Goal: Task Accomplishment & Management: Use online tool/utility

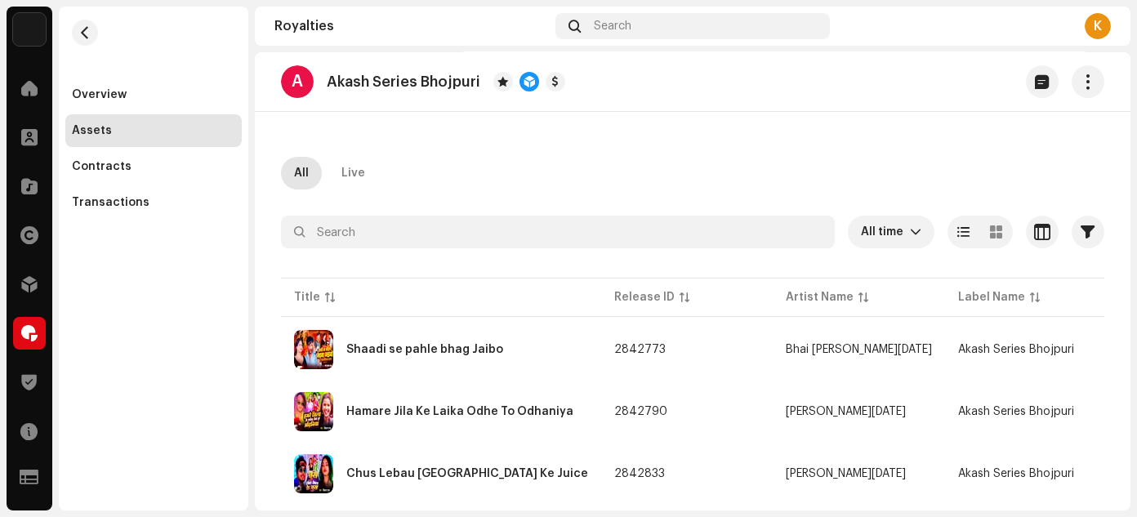
scroll to position [24, 0]
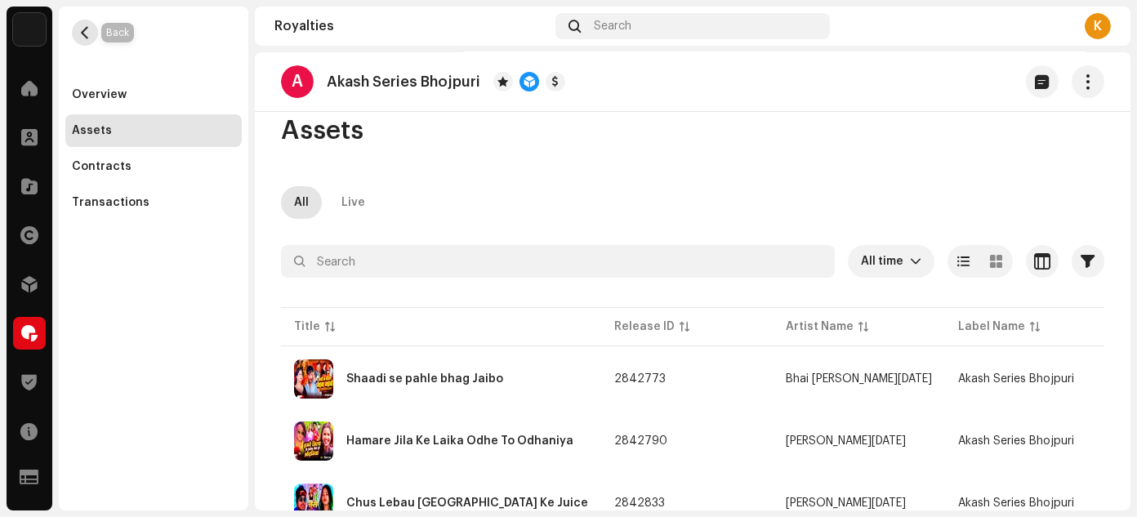
click at [85, 32] on span "button" at bounding box center [85, 32] width 12 height 13
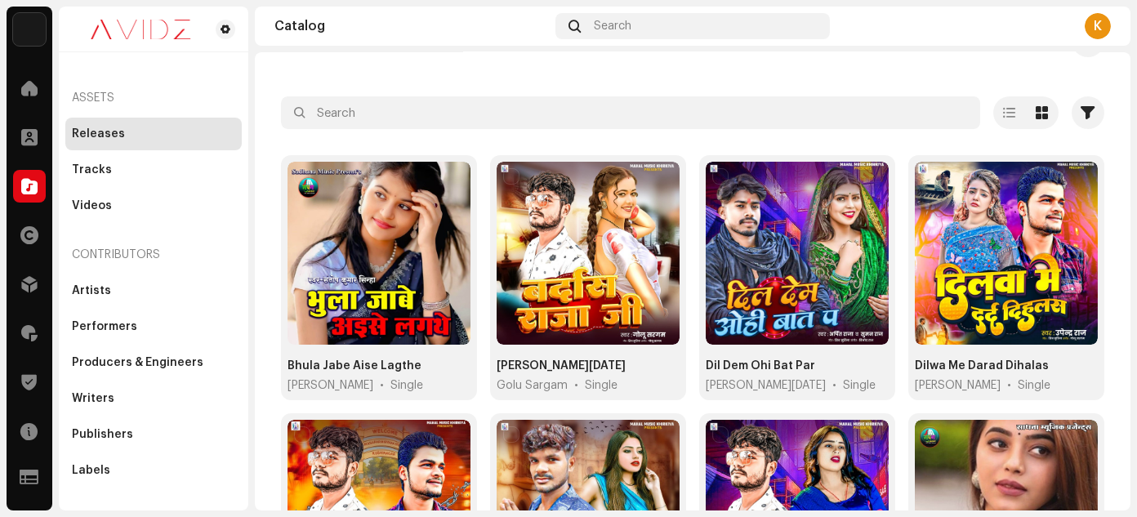
scroll to position [82, 0]
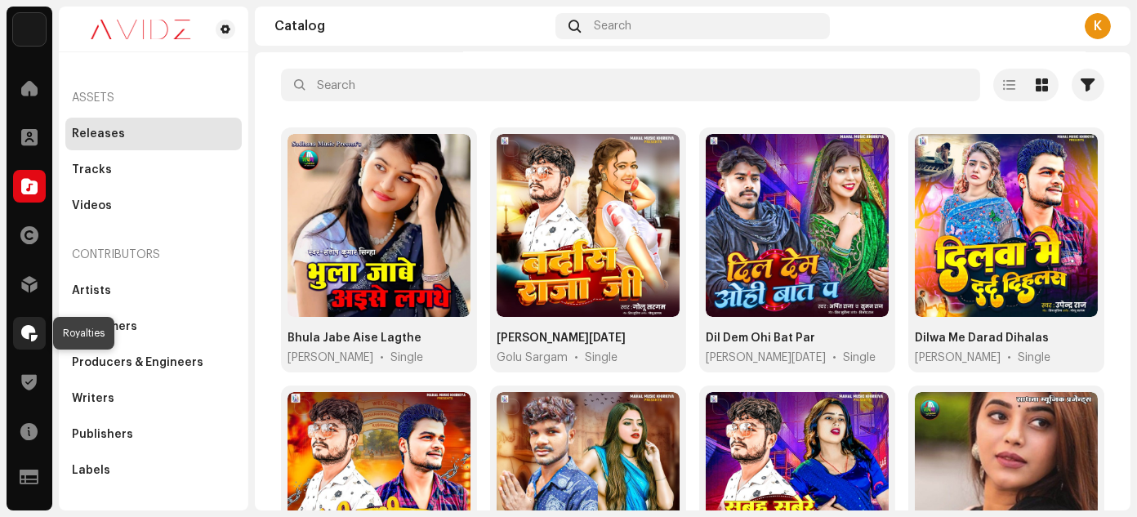
click at [38, 337] on div at bounding box center [29, 333] width 33 height 33
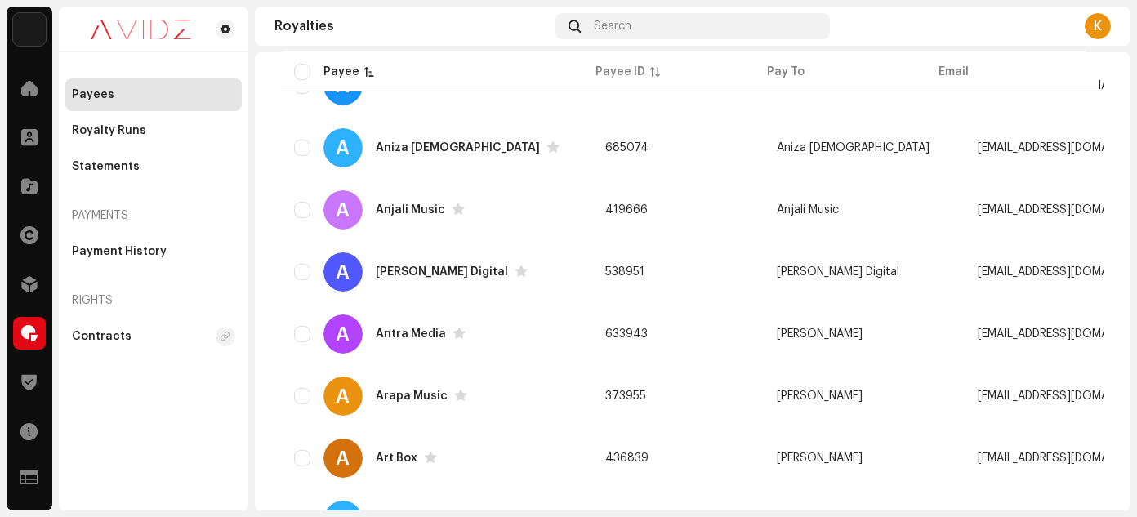
scroll to position [762, 0]
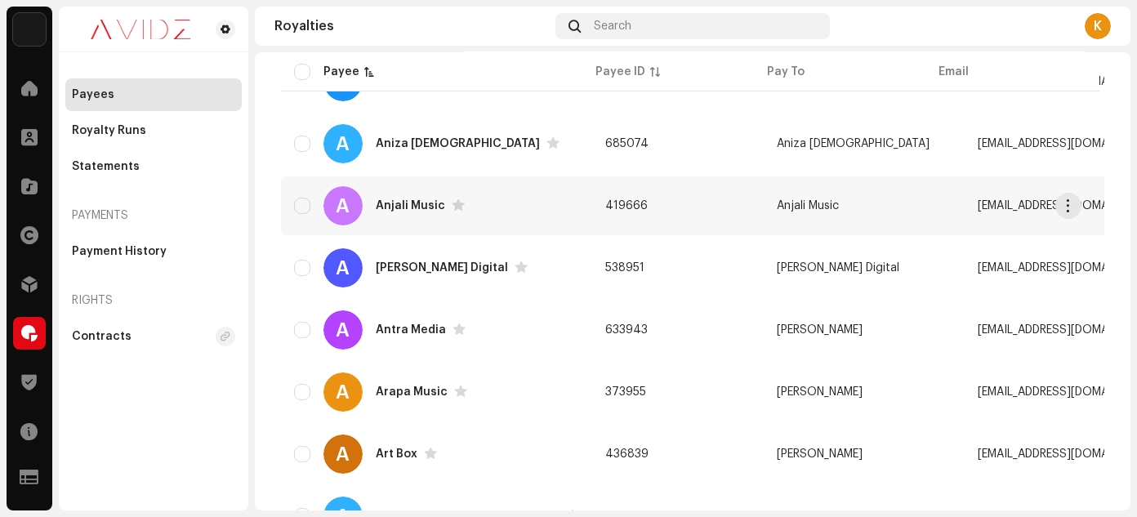
click at [512, 193] on div "A Anjali Music" at bounding box center [436, 205] width 285 height 39
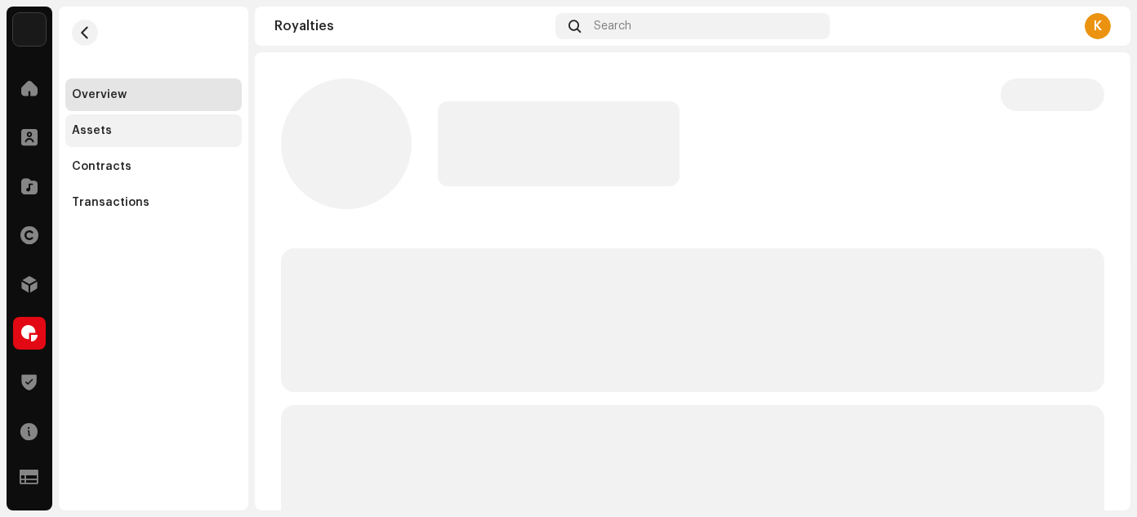
click at [83, 119] on div "Assets" at bounding box center [153, 130] width 176 height 33
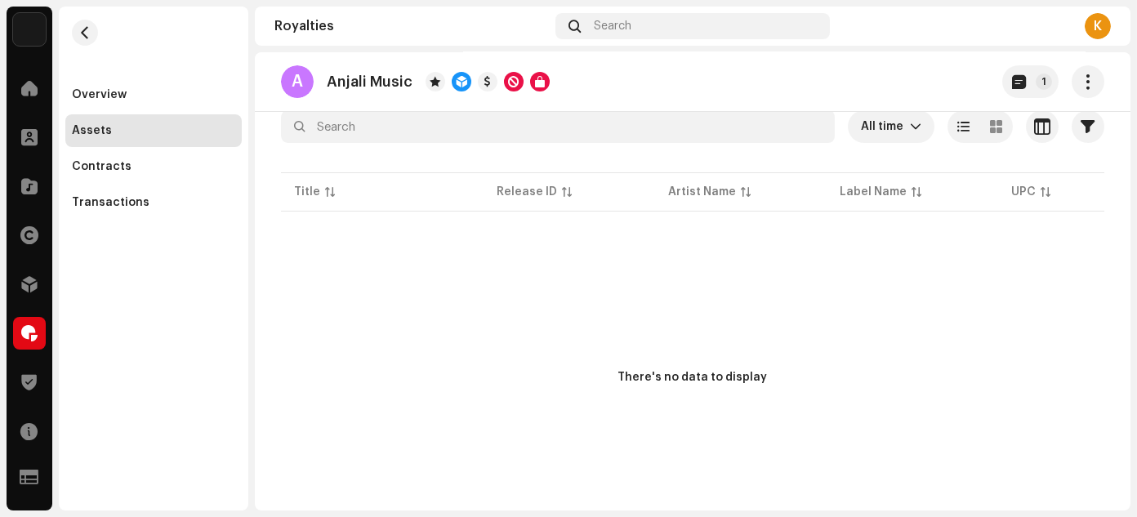
scroll to position [163, 0]
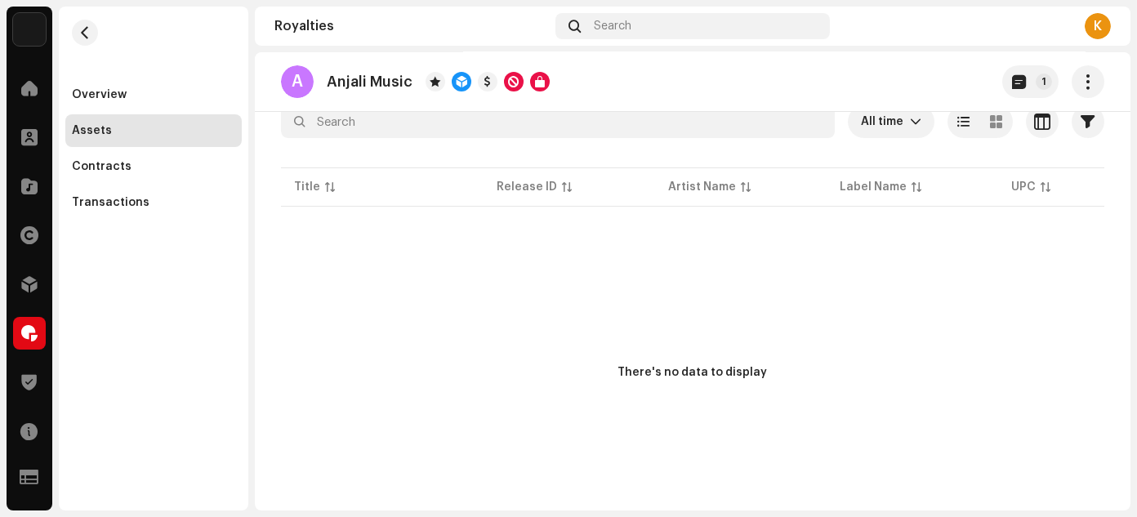
click at [101, 33] on re-m-nav-back at bounding box center [84, 43] width 39 height 72
click at [93, 33] on button "button" at bounding box center [85, 33] width 26 height 26
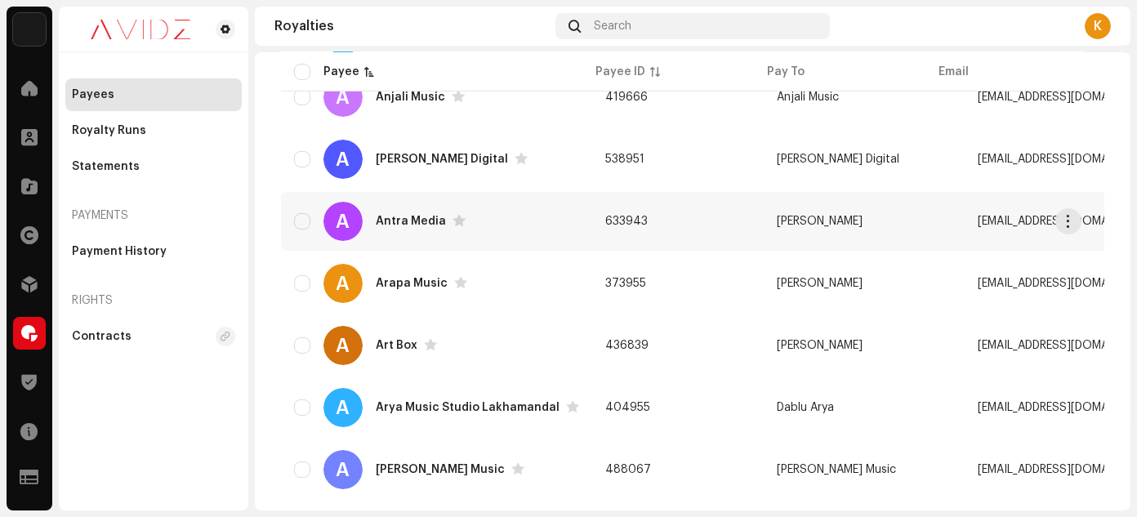
click at [521, 219] on div "A Antra Media" at bounding box center [436, 221] width 285 height 39
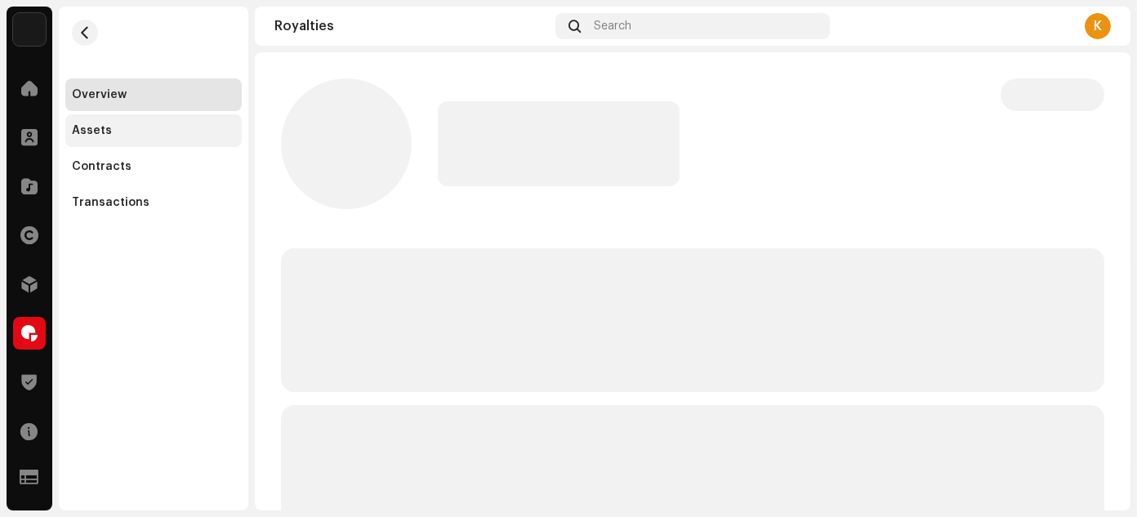
click at [120, 129] on div "Assets" at bounding box center [153, 130] width 163 height 13
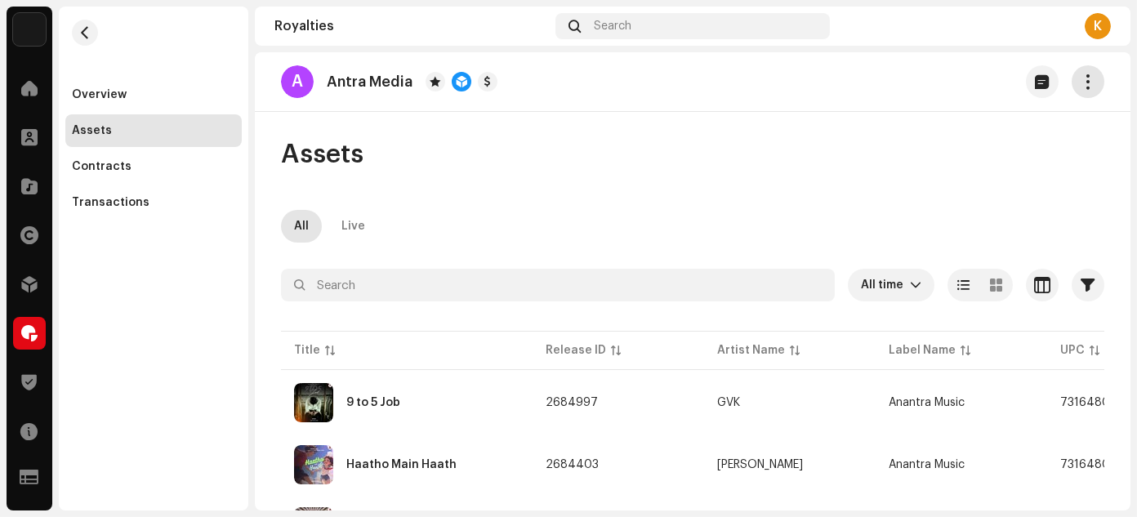
click at [1078, 68] on button "button" at bounding box center [1088, 81] width 33 height 33
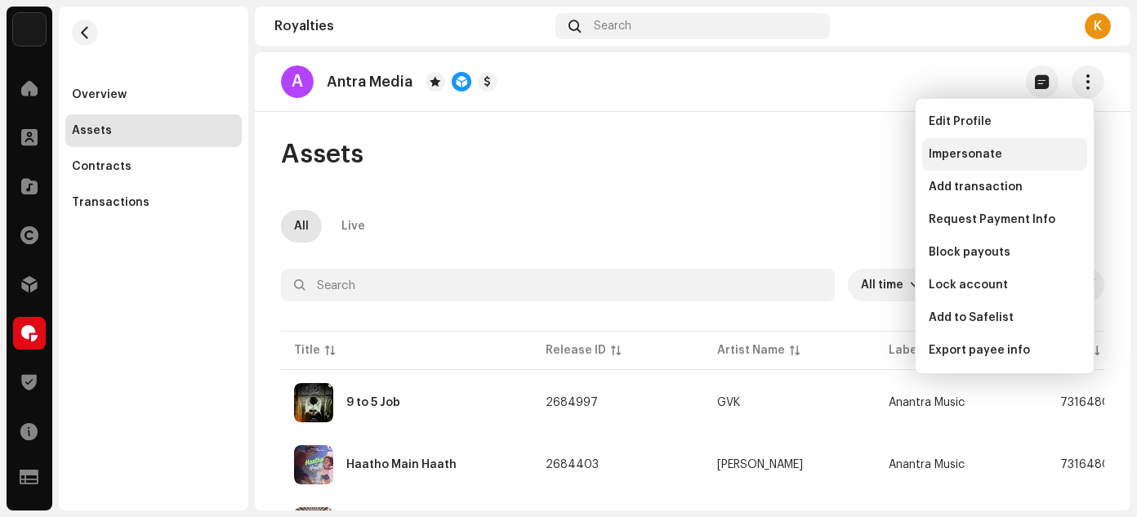
click at [966, 145] on div "Impersonate" at bounding box center [1005, 154] width 165 height 33
